Goal: Information Seeking & Learning: Learn about a topic

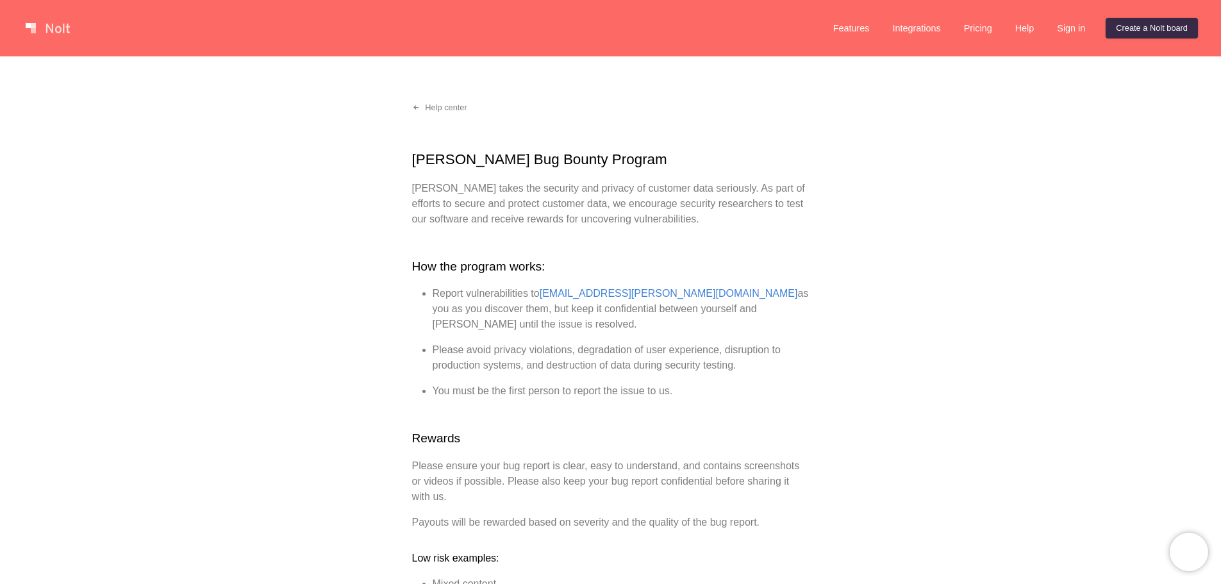
click at [62, 33] on link at bounding box center [48, 28] width 54 height 21
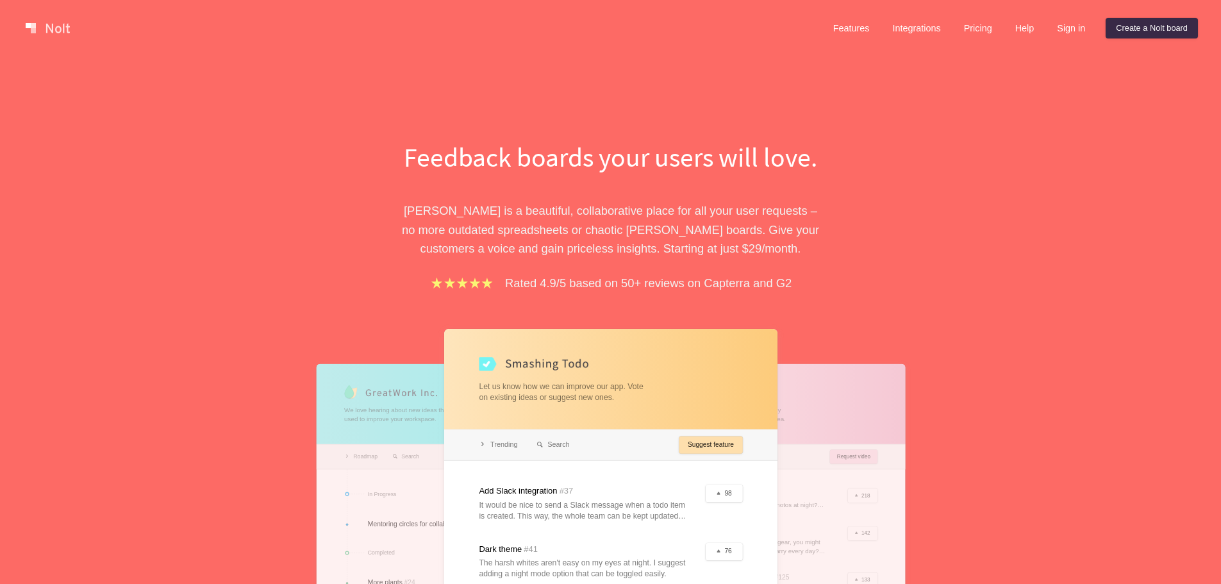
click at [708, 81] on div "Feedback boards your users will love. [PERSON_NAME] is a beautiful, collaborati…" at bounding box center [610, 418] width 1221 height 724
click at [1176, 162] on div "Feedback boards your users will love. [PERSON_NAME] is a beautiful, collaborati…" at bounding box center [610, 418] width 1221 height 724
